Goal: Information Seeking & Learning: Learn about a topic

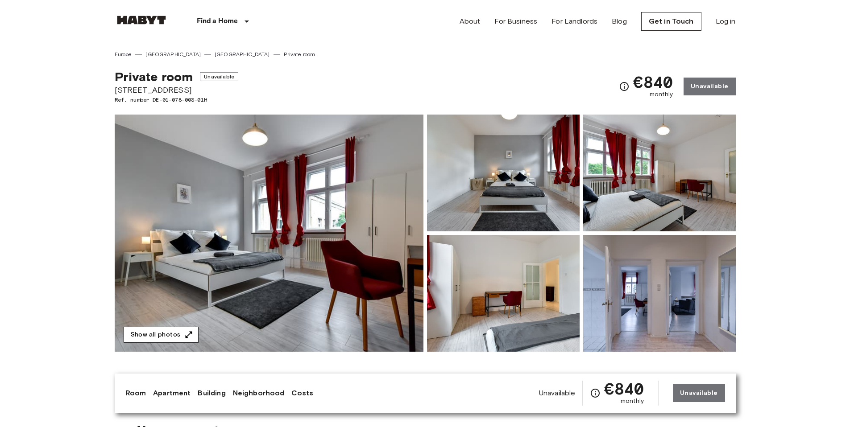
click at [185, 333] on icon "button" at bounding box center [188, 334] width 9 height 9
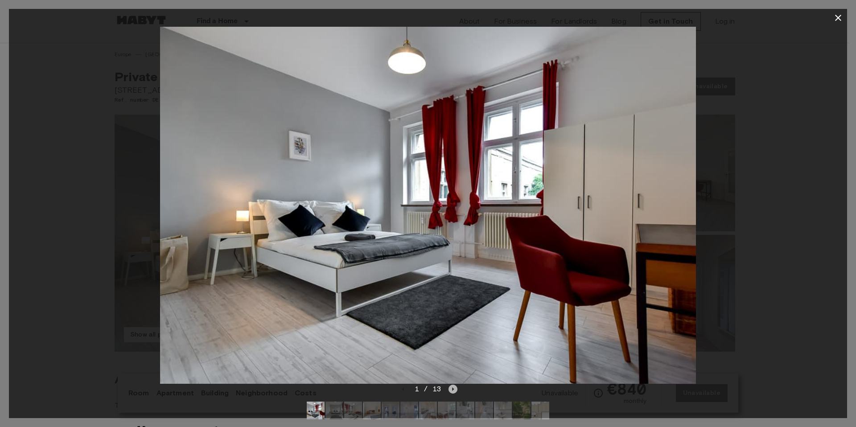
click at [453, 392] on icon "Next image" at bounding box center [453, 389] width 9 height 9
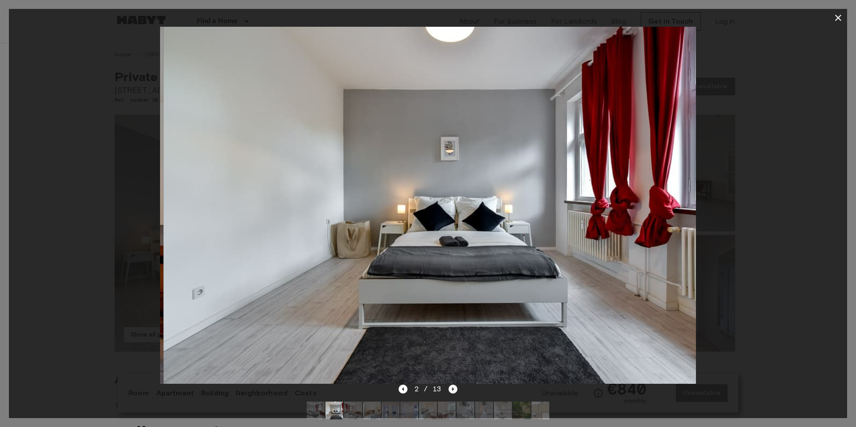
click at [453, 392] on icon "Next image" at bounding box center [453, 389] width 9 height 9
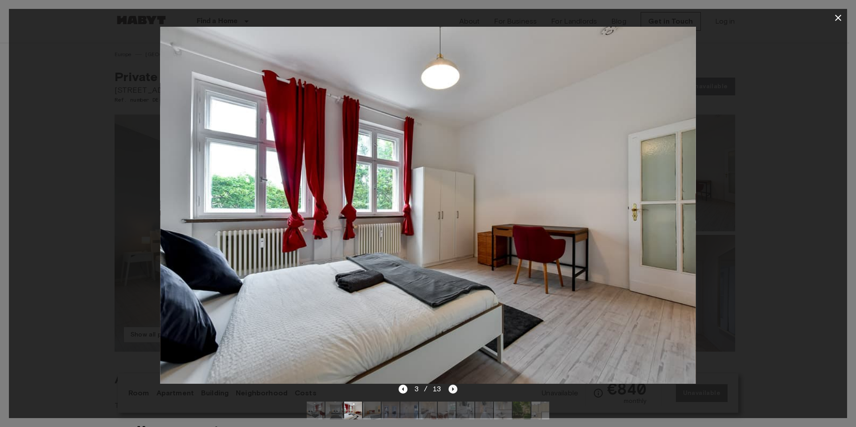
click at [453, 392] on icon "Next image" at bounding box center [453, 389] width 9 height 9
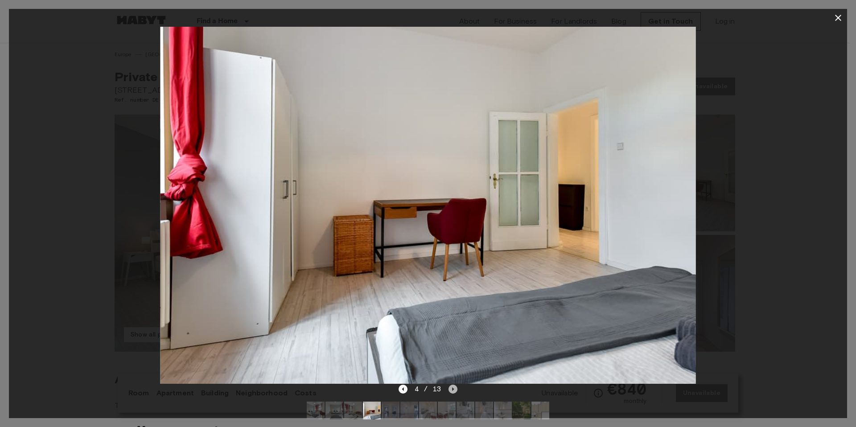
click at [453, 392] on icon "Next image" at bounding box center [453, 389] width 9 height 9
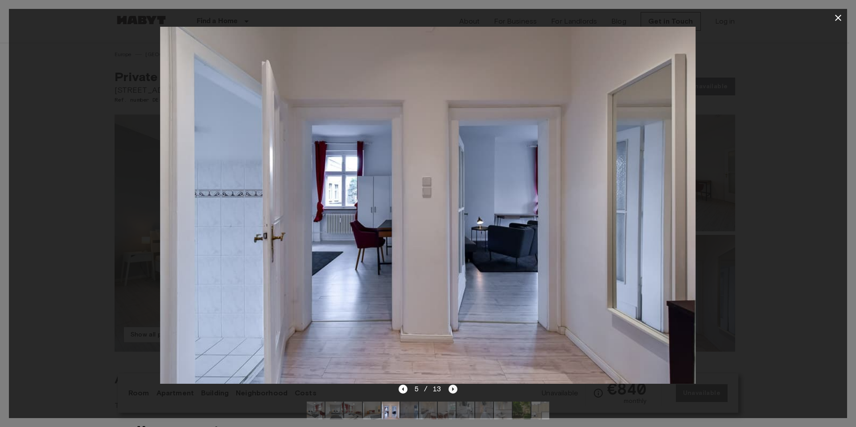
click at [454, 391] on icon "Next image" at bounding box center [453, 389] width 9 height 9
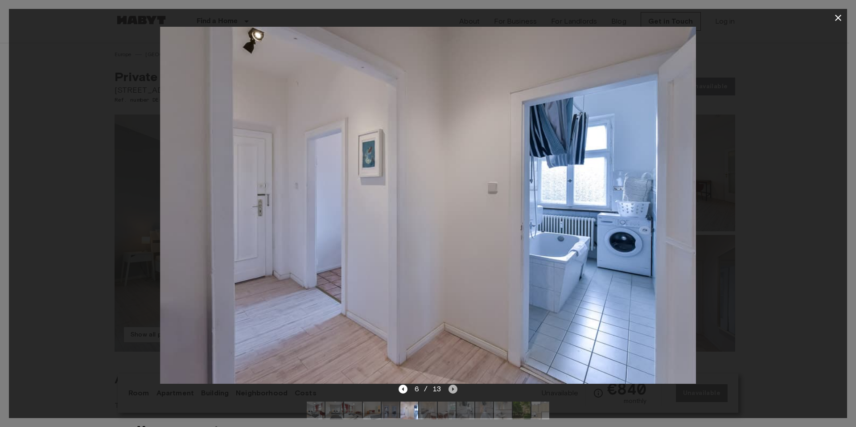
click at [454, 391] on icon "Next image" at bounding box center [453, 389] width 9 height 9
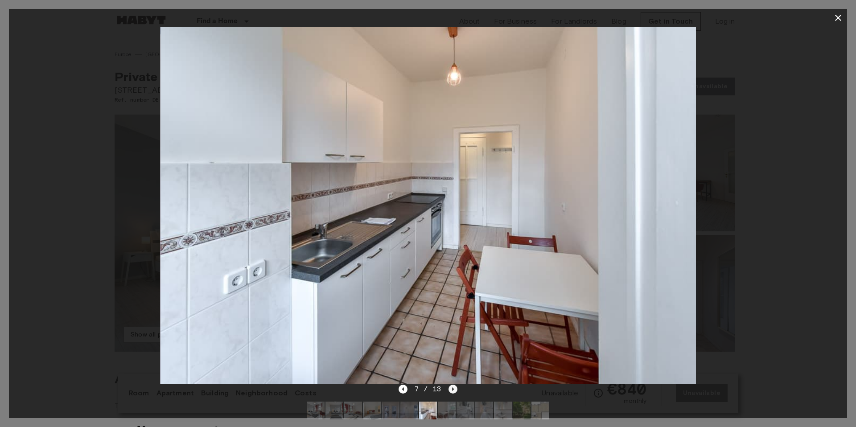
click at [454, 391] on icon "Next image" at bounding box center [453, 389] width 9 height 9
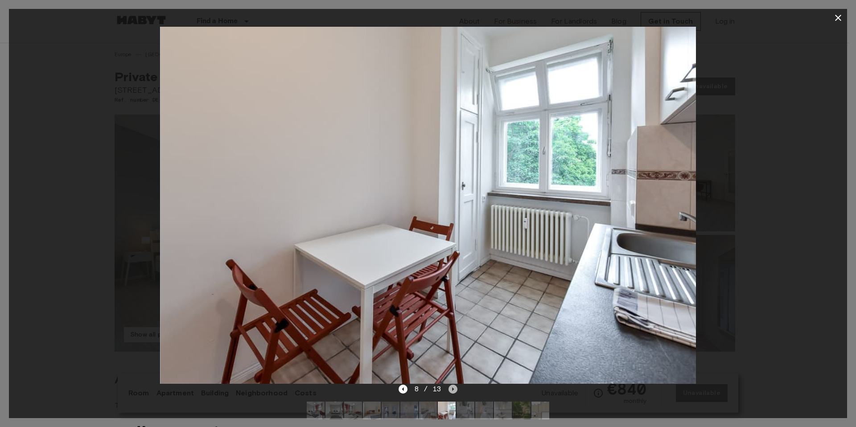
click at [453, 391] on icon "Next image" at bounding box center [453, 389] width 9 height 9
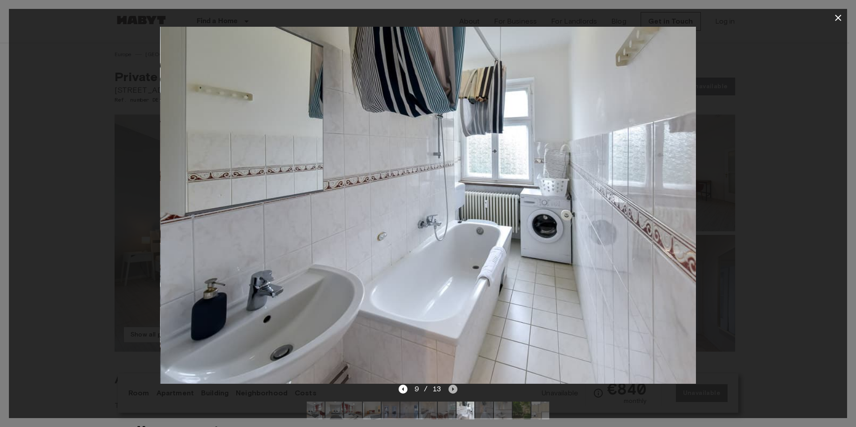
click at [453, 391] on icon "Next image" at bounding box center [453, 389] width 9 height 9
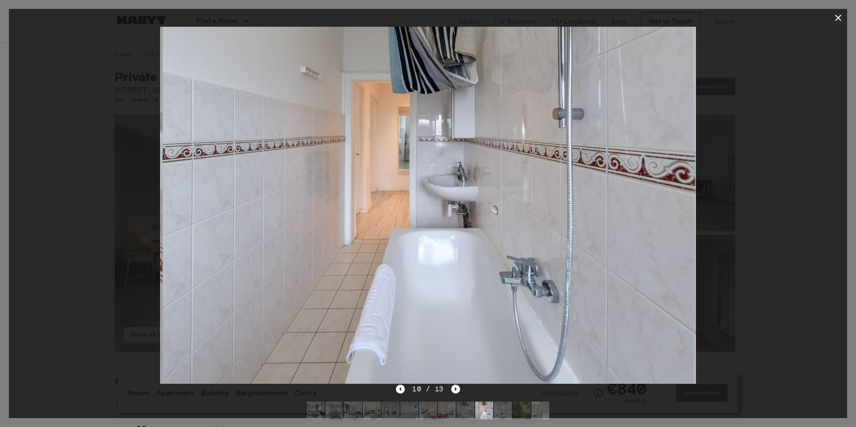
click at [453, 391] on icon "Next image" at bounding box center [455, 389] width 9 height 9
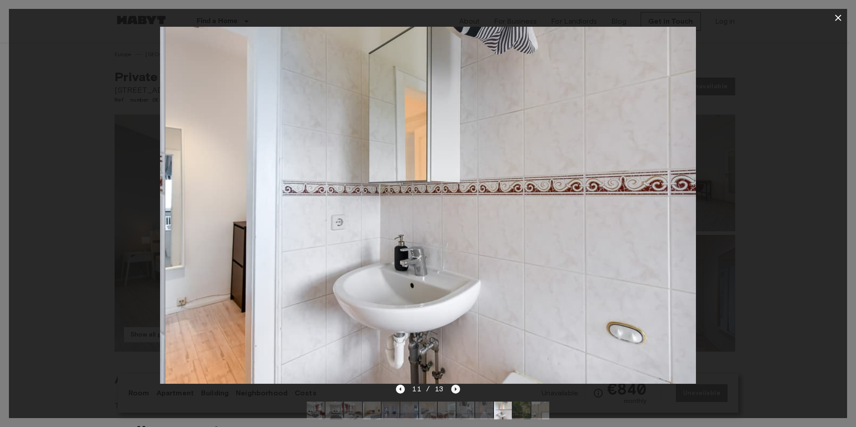
click at [453, 391] on icon "Next image" at bounding box center [455, 389] width 9 height 9
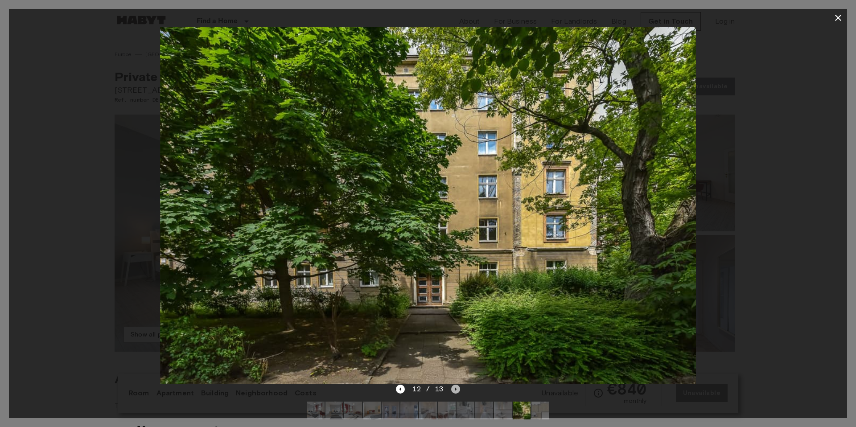
click at [453, 391] on icon "Next image" at bounding box center [455, 389] width 9 height 9
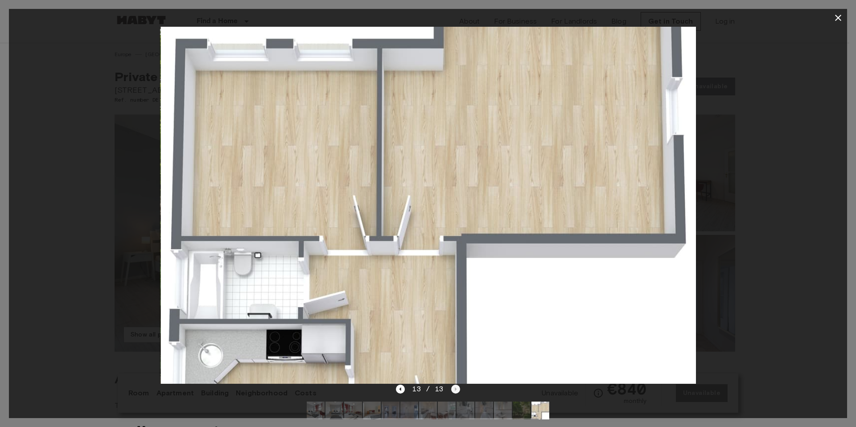
click at [453, 391] on div "13 / 13" at bounding box center [428, 389] width 64 height 11
click at [731, 324] on div at bounding box center [428, 205] width 839 height 357
click at [835, 14] on icon "button" at bounding box center [838, 17] width 11 height 11
